Goal: Task Accomplishment & Management: Manage account settings

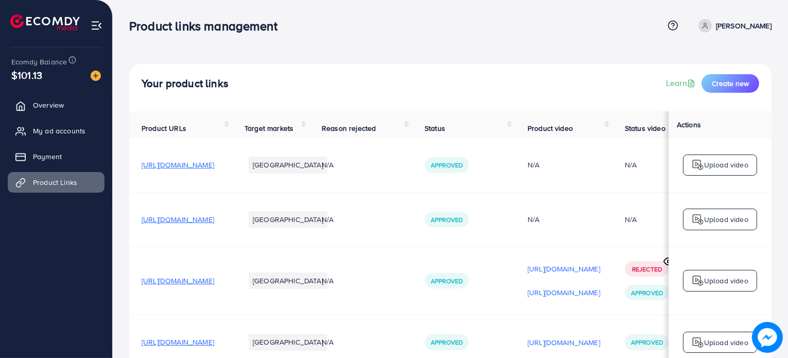
scroll to position [40, 0]
click at [448, 100] on div "Your product links Learn Create new" at bounding box center [450, 87] width 643 height 47
click at [62, 135] on span "My ad accounts" at bounding box center [62, 131] width 53 height 10
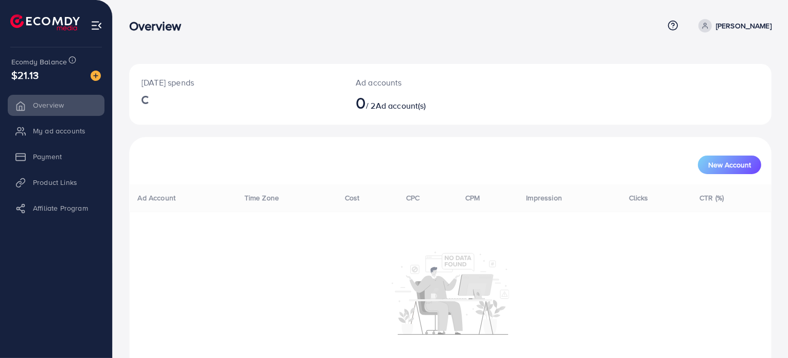
scroll to position [40, 0]
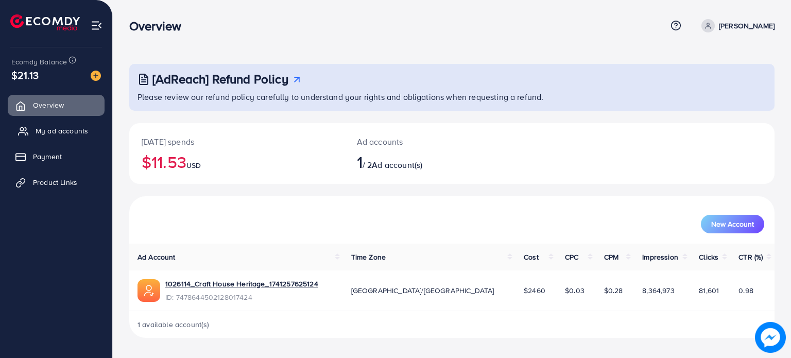
click at [48, 129] on span "My ad accounts" at bounding box center [62, 131] width 53 height 10
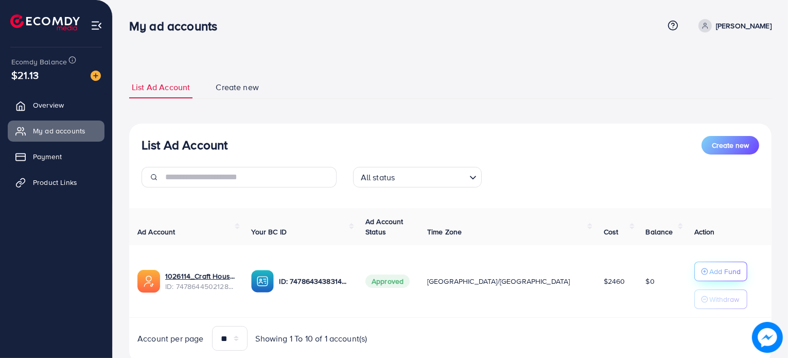
click at [701, 274] on icon "button" at bounding box center [704, 271] width 7 height 7
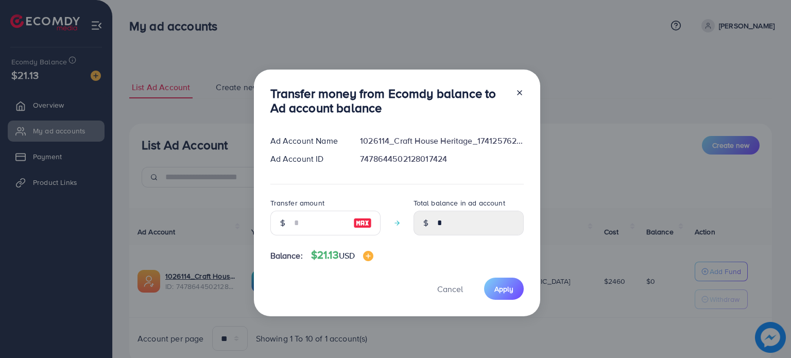
click at [291, 230] on div at bounding box center [282, 223] width 24 height 25
click at [302, 232] on input "number" at bounding box center [319, 223] width 51 height 25
type input "*"
type input "****"
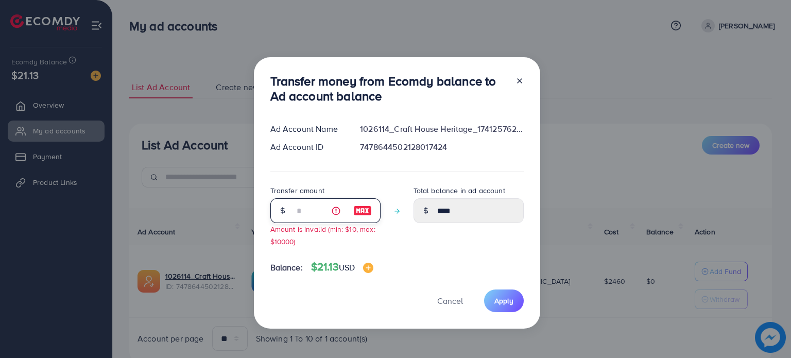
type input "**"
type input "*****"
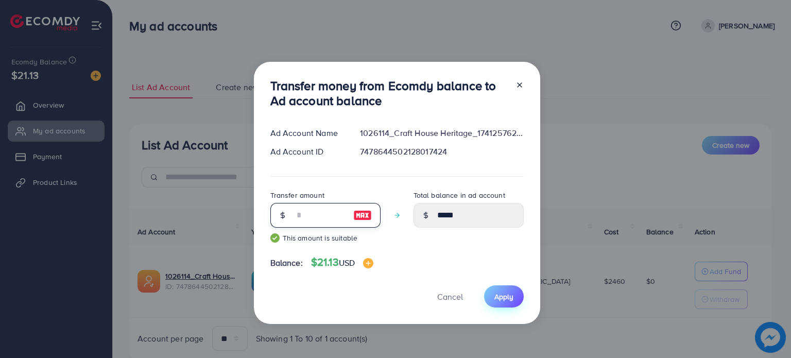
type input "**"
click at [509, 297] on span "Apply" at bounding box center [503, 296] width 19 height 10
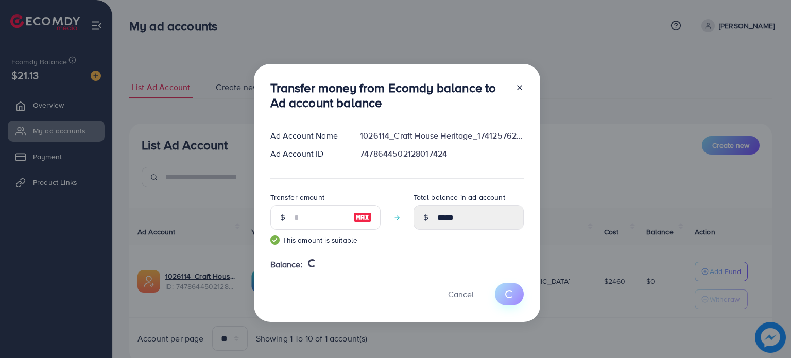
type input "*"
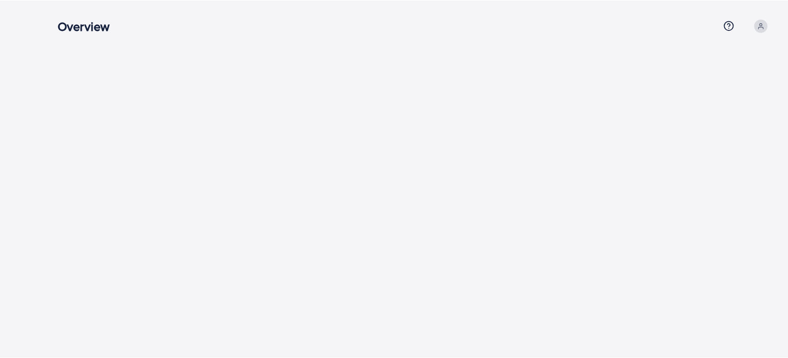
scroll to position [40, 0]
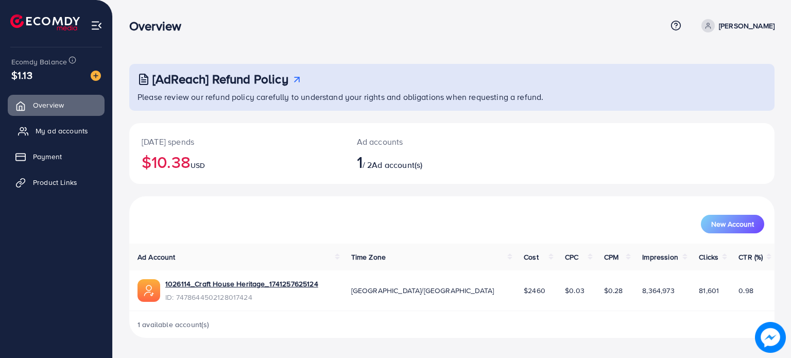
click at [53, 137] on link "My ad accounts" at bounding box center [56, 130] width 97 height 21
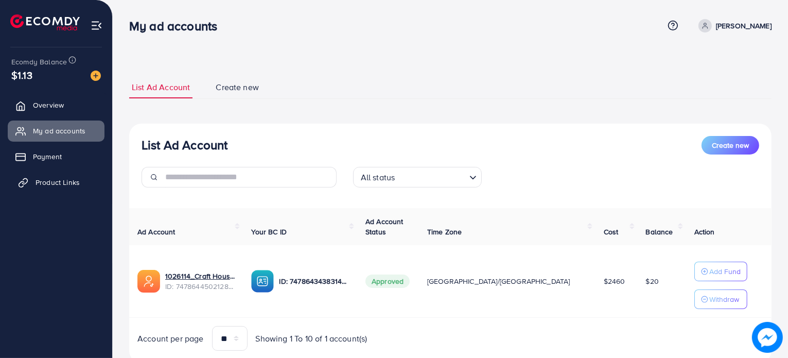
click at [49, 179] on span "Product Links" at bounding box center [58, 182] width 44 height 10
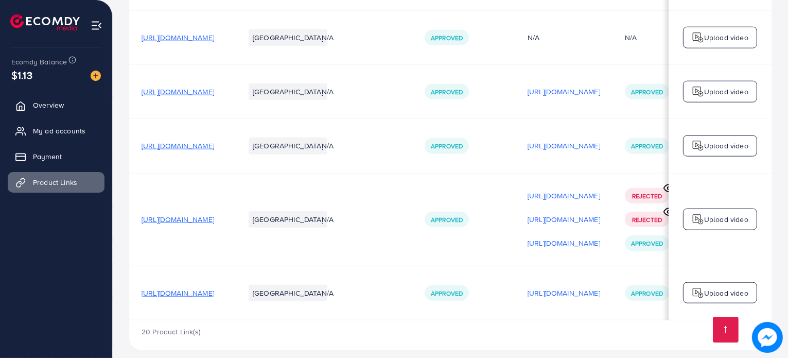
click at [214, 288] on span "[URL][DOMAIN_NAME]" at bounding box center [178, 293] width 73 height 10
click at [600, 287] on p "[URL][DOMAIN_NAME]" at bounding box center [564, 293] width 73 height 12
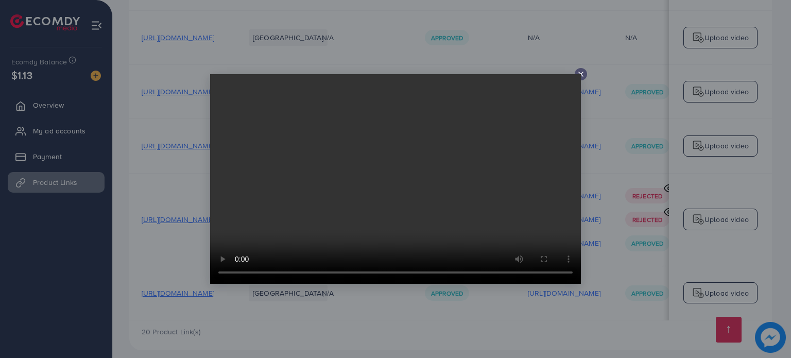
click at [583, 74] on icon at bounding box center [581, 74] width 8 height 8
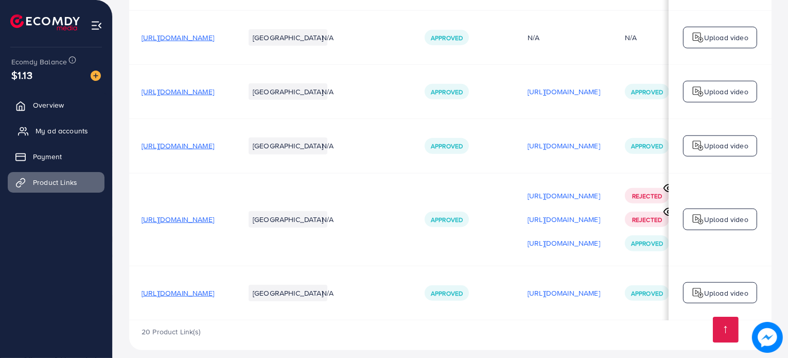
click at [36, 133] on span "My ad accounts" at bounding box center [62, 131] width 53 height 10
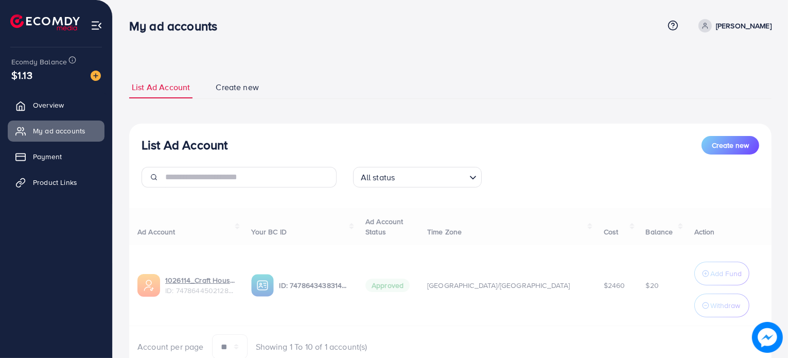
click at [202, 280] on div "Ad Account Your BC ID Ad Account Status Time Zone Cost Balance Action 1026114_C…" at bounding box center [450, 283] width 643 height 151
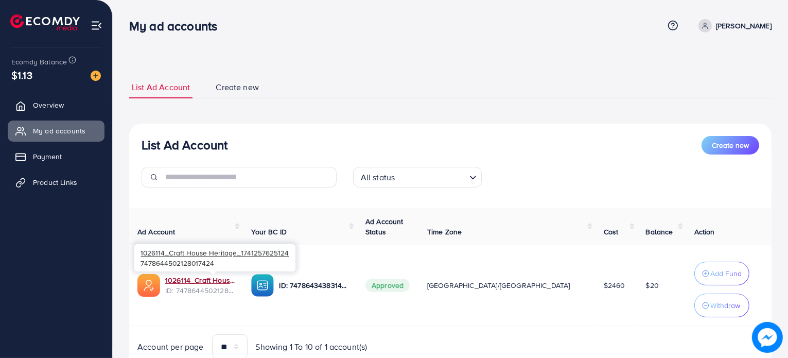
click at [202, 280] on link "1026114_Craft House Heritage_1741257625124" at bounding box center [200, 280] width 70 height 10
drag, startPoint x: 44, startPoint y: 97, endPoint x: 50, endPoint y: 113, distance: 16.8
click at [44, 97] on link "Overview" at bounding box center [56, 105] width 97 height 21
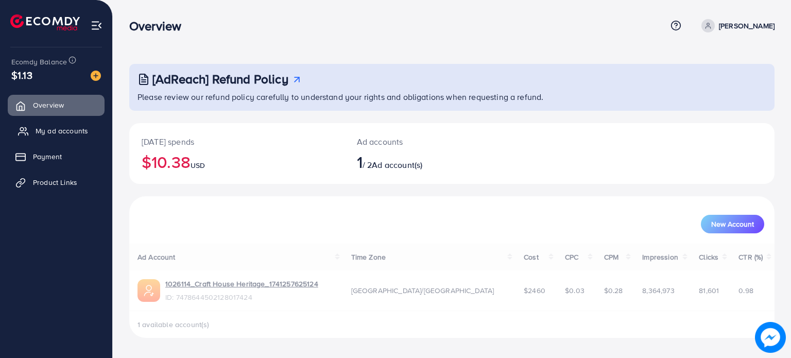
click at [57, 127] on span "My ad accounts" at bounding box center [62, 131] width 53 height 10
